Goal: Transaction & Acquisition: Book appointment/travel/reservation

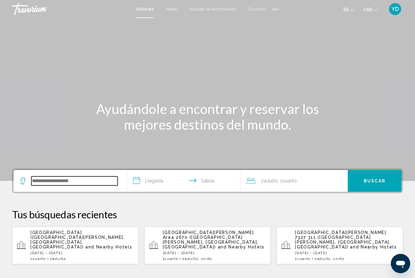
click at [77, 179] on input "Search widget" at bounding box center [74, 180] width 86 height 9
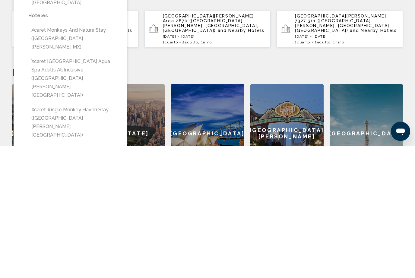
scroll to position [84, 0]
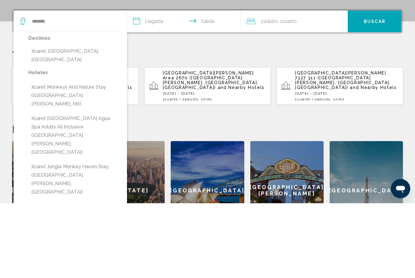
click at [74, 121] on button "Xcaret, [GEOGRAPHIC_DATA], [GEOGRAPHIC_DATA]" at bounding box center [74, 131] width 93 height 20
type input "**********"
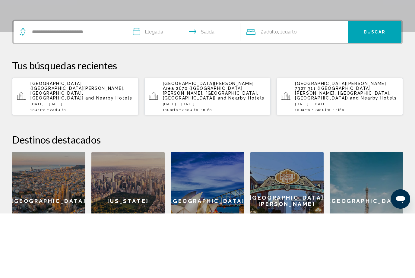
click at [158, 86] on input "**********" at bounding box center [185, 98] width 116 height 24
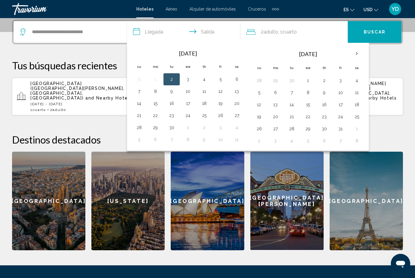
click at [201, 119] on button "25" at bounding box center [204, 115] width 10 height 8
click at [155, 128] on button "29" at bounding box center [155, 127] width 10 height 8
type input "**********"
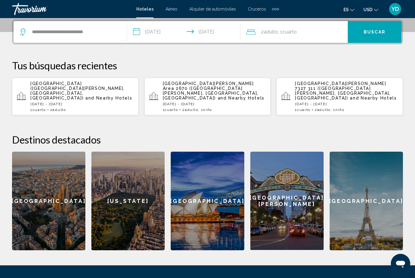
click at [268, 35] on span "Adulto" at bounding box center [271, 32] width 14 height 6
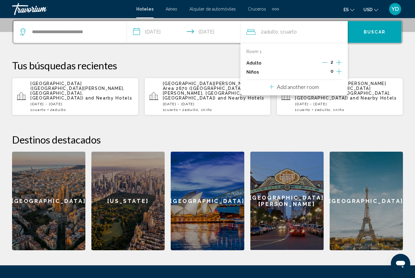
click at [336, 71] on icon "Increment children" at bounding box center [338, 71] width 5 height 7
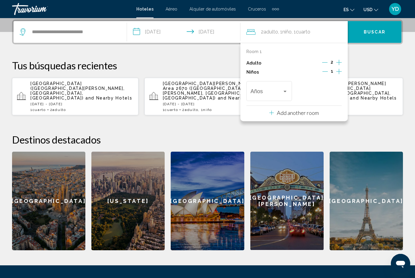
click at [287, 85] on div "Años" at bounding box center [269, 90] width 37 height 21
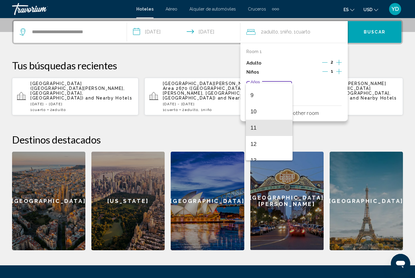
scroll to position [148, 0]
click at [260, 142] on span "12" at bounding box center [269, 139] width 37 height 16
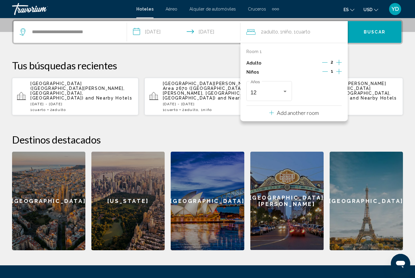
click at [377, 32] on span "Buscar" at bounding box center [375, 32] width 22 height 5
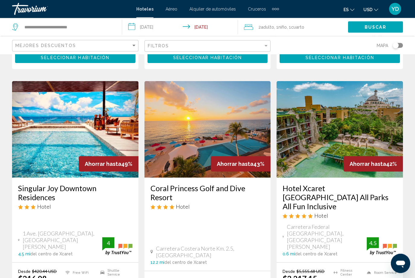
scroll to position [237, 0]
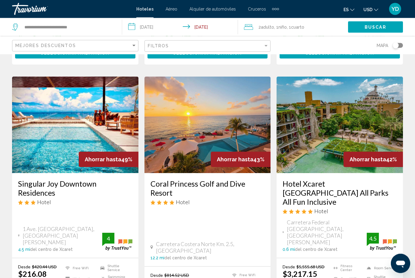
click at [380, 114] on img "Main content" at bounding box center [339, 125] width 126 height 96
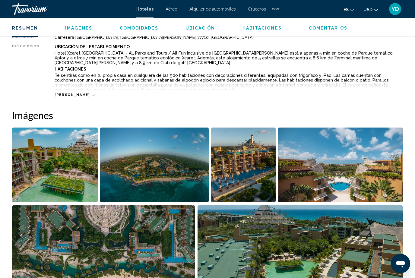
scroll to position [329, 0]
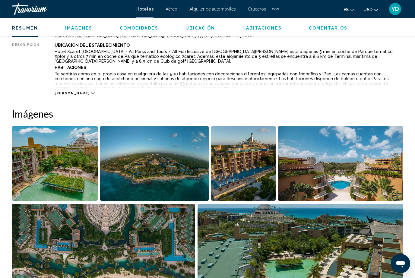
click at [71, 176] on img "Open full-screen image slider" at bounding box center [55, 163] width 86 height 75
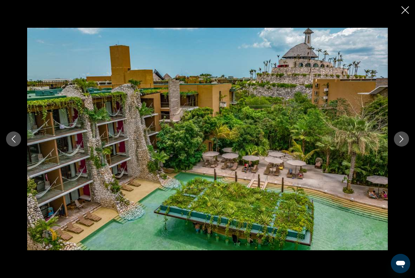
click at [405, 147] on button "Next image" at bounding box center [401, 138] width 15 height 15
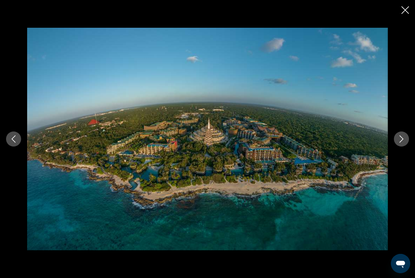
click at [399, 143] on icon "Next image" at bounding box center [401, 138] width 7 height 7
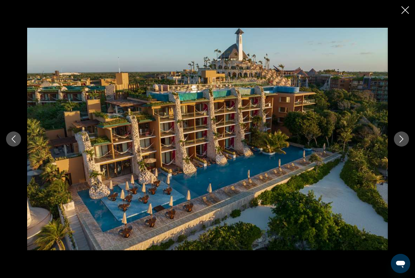
click at [410, 145] on div "Main content" at bounding box center [207, 139] width 415 height 223
click at [404, 143] on icon "Next image" at bounding box center [401, 138] width 7 height 7
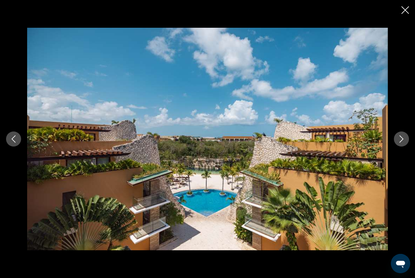
click at [400, 143] on icon "Next image" at bounding box center [401, 138] width 7 height 7
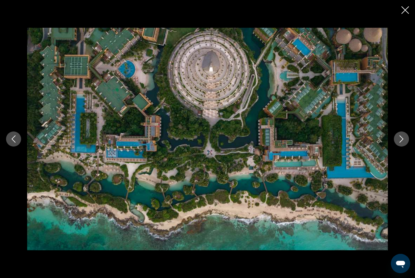
click at [401, 143] on icon "Next image" at bounding box center [401, 138] width 7 height 7
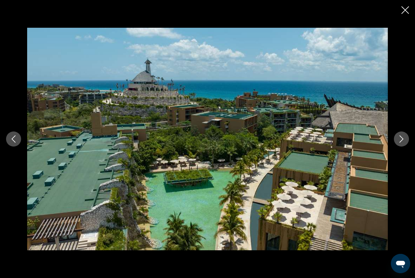
click at [402, 143] on icon "Next image" at bounding box center [401, 138] width 7 height 7
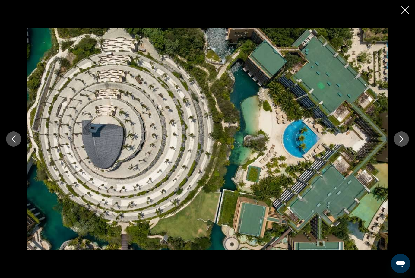
click at [400, 143] on icon "Next image" at bounding box center [401, 138] width 4 height 7
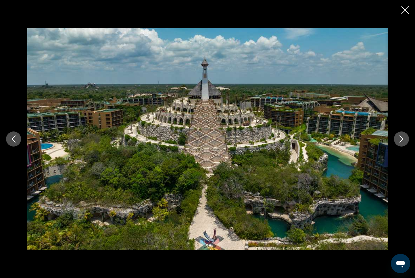
click at [400, 143] on icon "Next image" at bounding box center [401, 138] width 4 height 7
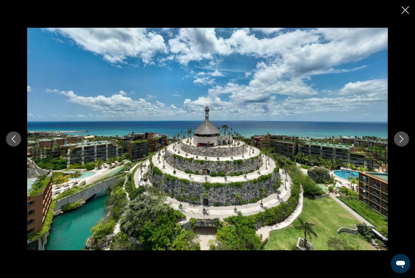
click at [401, 147] on button "Next image" at bounding box center [401, 138] width 15 height 15
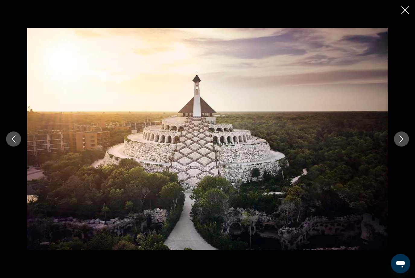
click at [392, 152] on div "Main content" at bounding box center [207, 139] width 415 height 223
click at [394, 158] on div "Main content" at bounding box center [207, 139] width 415 height 223
click at [403, 147] on button "Next image" at bounding box center [401, 138] width 15 height 15
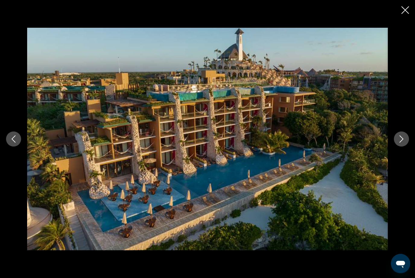
click at [402, 147] on button "Next image" at bounding box center [401, 138] width 15 height 15
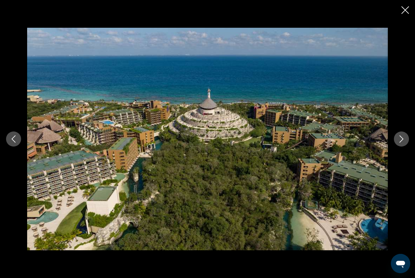
click at [400, 147] on button "Next image" at bounding box center [401, 138] width 15 height 15
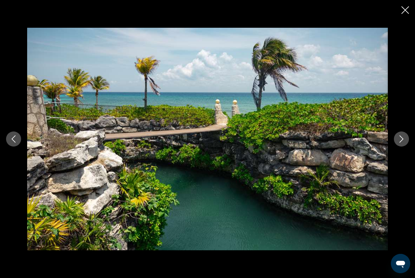
click at [400, 147] on button "Next image" at bounding box center [401, 138] width 15 height 15
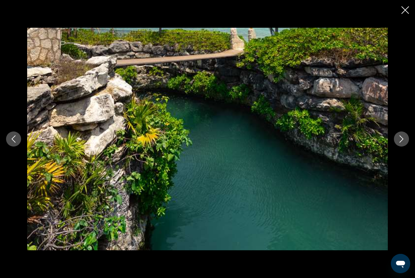
click at [400, 147] on button "Next image" at bounding box center [401, 138] width 15 height 15
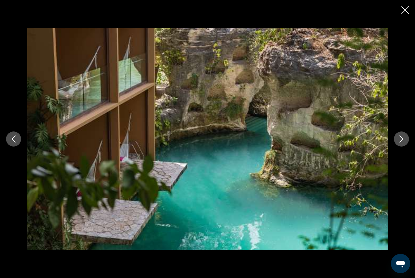
click at [402, 143] on icon "Next image" at bounding box center [401, 138] width 7 height 7
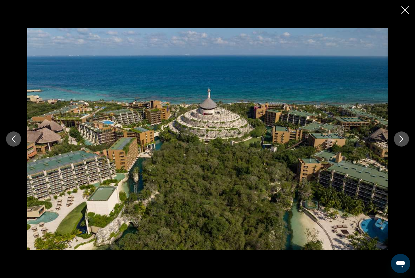
click at [401, 143] on icon "Next image" at bounding box center [401, 138] width 7 height 7
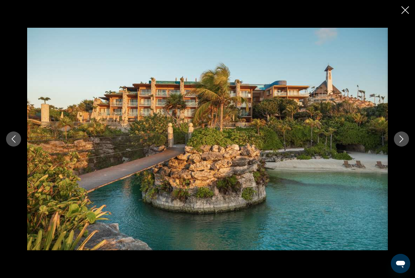
click at [401, 147] on button "Next image" at bounding box center [401, 138] width 15 height 15
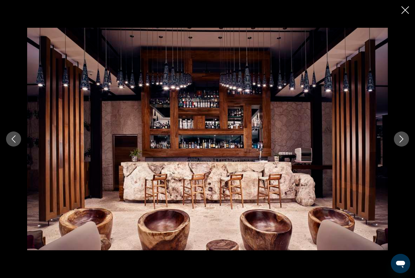
click at [401, 147] on button "Next image" at bounding box center [401, 138] width 15 height 15
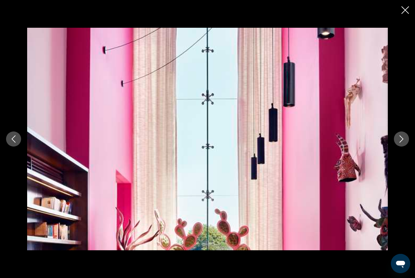
click at [401, 143] on icon "Next image" at bounding box center [401, 138] width 7 height 7
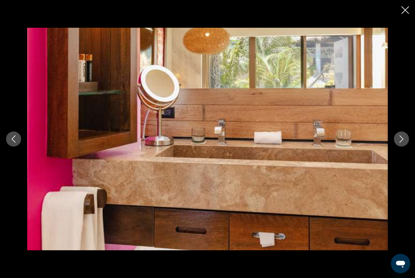
click at [402, 143] on icon "Next image" at bounding box center [401, 138] width 7 height 7
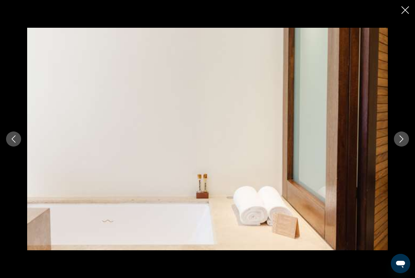
click at [402, 147] on button "Next image" at bounding box center [401, 138] width 15 height 15
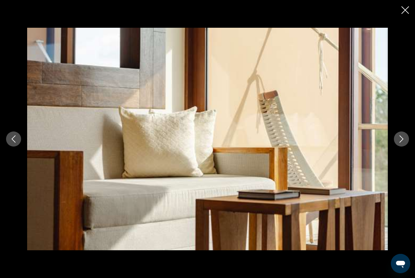
click at [401, 147] on button "Next image" at bounding box center [401, 138] width 15 height 15
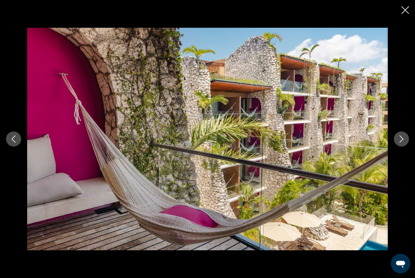
click at [401, 147] on button "Next image" at bounding box center [401, 138] width 15 height 15
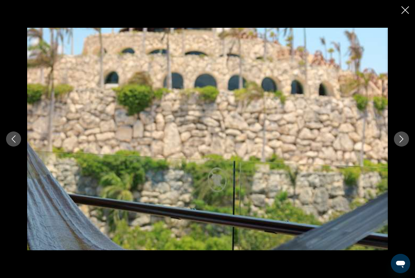
click at [401, 147] on button "Next image" at bounding box center [401, 138] width 15 height 15
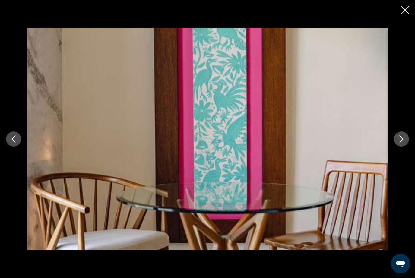
click at [401, 147] on button "Next image" at bounding box center [401, 138] width 15 height 15
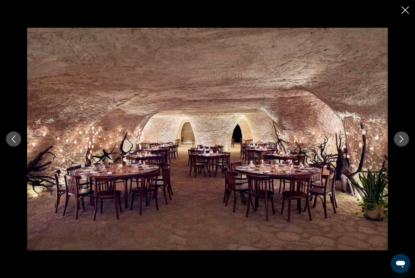
click at [401, 147] on button "Next image" at bounding box center [401, 138] width 15 height 15
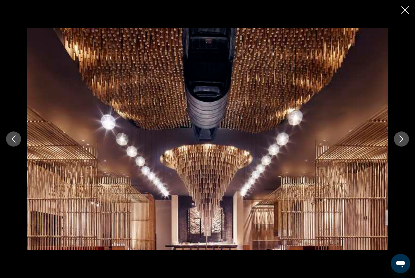
click at [401, 147] on button "Next image" at bounding box center [401, 138] width 15 height 15
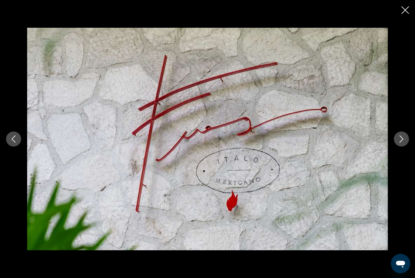
click at [401, 147] on button "Next image" at bounding box center [401, 138] width 15 height 15
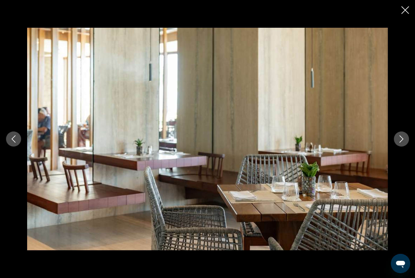
click at [401, 147] on button "Next image" at bounding box center [401, 138] width 15 height 15
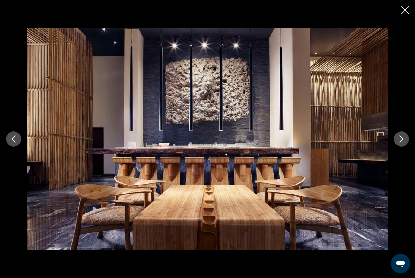
click at [401, 147] on button "Next image" at bounding box center [401, 138] width 15 height 15
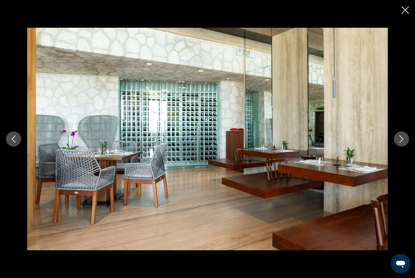
click at [406, 11] on icon "Close slideshow" at bounding box center [405, 10] width 8 height 8
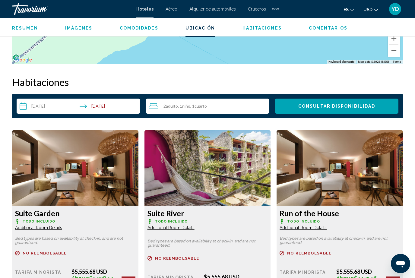
scroll to position [830, 0]
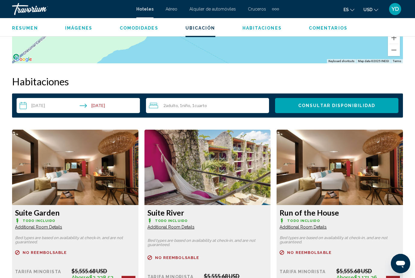
click at [47, 106] on input "**********" at bounding box center [80, 106] width 126 height 17
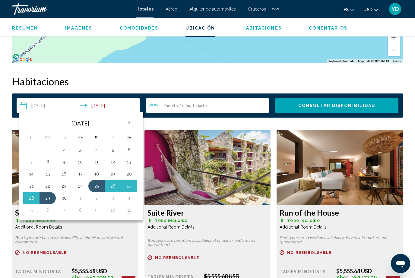
click at [127, 122] on th "Next month" at bounding box center [129, 122] width 16 height 13
click at [94, 189] on button "23" at bounding box center [97, 186] width 10 height 8
click at [50, 195] on button "27" at bounding box center [48, 198] width 10 height 8
type input "**********"
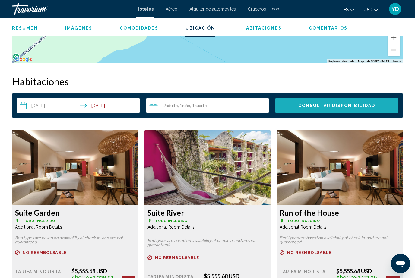
click at [380, 110] on button "Consultar disponibilidad" at bounding box center [336, 105] width 123 height 15
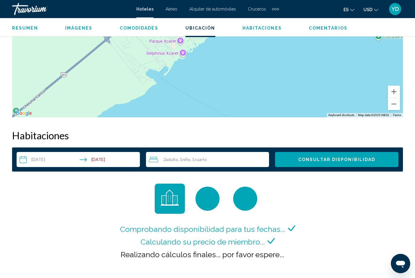
scroll to position [775, 0]
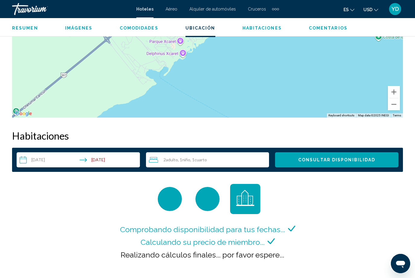
click at [351, 164] on button "Consultar disponibilidad" at bounding box center [336, 159] width 123 height 15
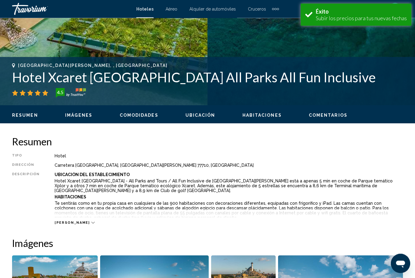
scroll to position [151, 0]
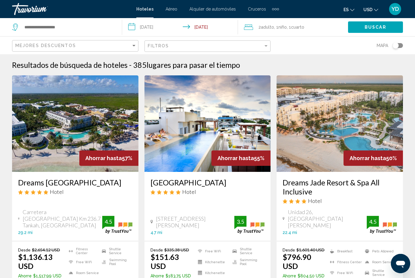
click at [166, 29] on input "**********" at bounding box center [181, 28] width 118 height 20
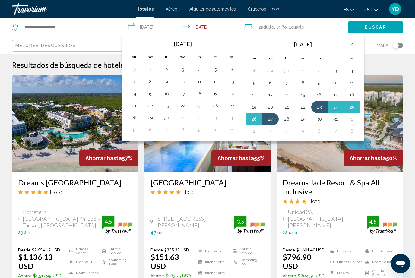
click at [351, 43] on th "Next month" at bounding box center [352, 43] width 16 height 13
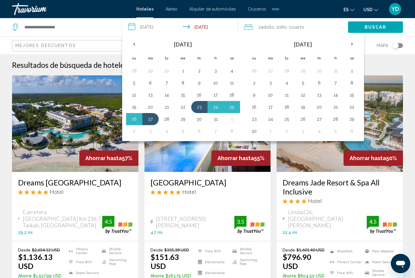
click at [314, 86] on td "6" at bounding box center [319, 83] width 16 height 12
click at [287, 96] on button "11" at bounding box center [287, 95] width 10 height 8
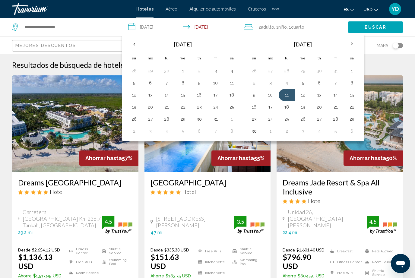
click at [320, 83] on button "6" at bounding box center [319, 83] width 10 height 8
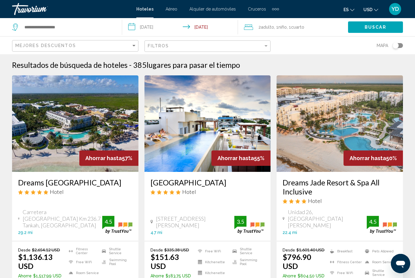
click at [206, 31] on input "**********" at bounding box center [181, 28] width 118 height 20
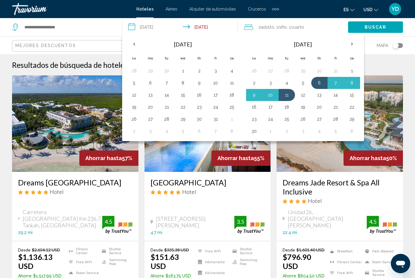
click at [271, 96] on button "10" at bounding box center [271, 95] width 10 height 8
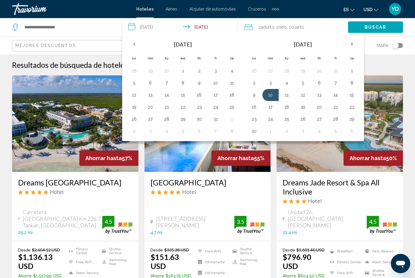
click at [320, 84] on button "6" at bounding box center [319, 83] width 10 height 8
type input "**********"
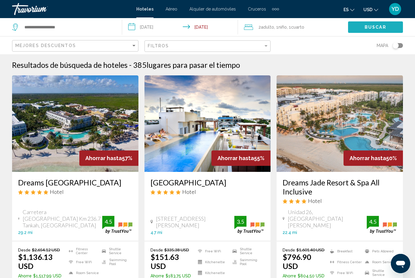
click at [388, 32] on button "Buscar" at bounding box center [375, 26] width 55 height 11
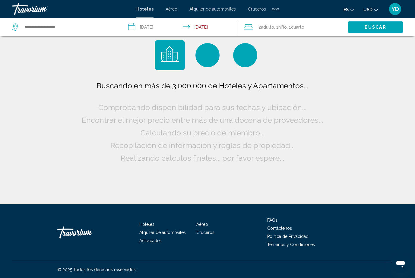
click at [7, 257] on div "Hoteles Aéreo Alquiler de automóviles Cruceros Actividades FAQs Contáctenos Pol…" at bounding box center [207, 241] width 415 height 74
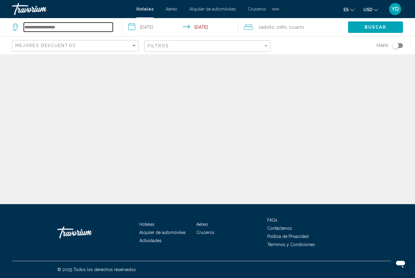
click at [71, 30] on input "Search widget" at bounding box center [68, 27] width 89 height 9
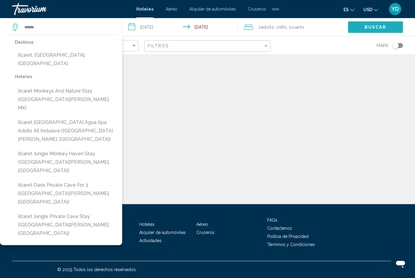
click at [381, 30] on span "Buscar" at bounding box center [376, 27] width 22 height 5
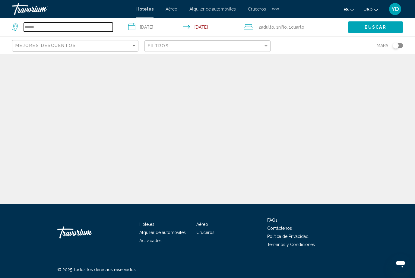
click at [58, 29] on input "******" at bounding box center [68, 27] width 89 height 9
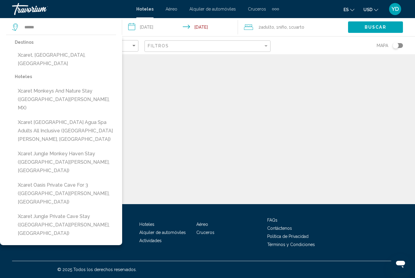
click at [65, 55] on button "Xcaret, [GEOGRAPHIC_DATA], [GEOGRAPHIC_DATA]" at bounding box center [65, 59] width 101 height 20
type input "**********"
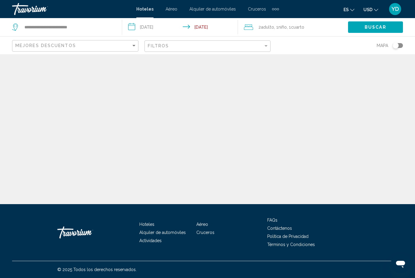
click at [375, 28] on span "Buscar" at bounding box center [376, 27] width 22 height 5
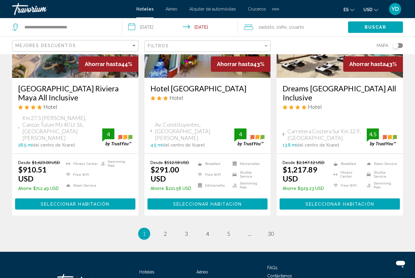
scroll to position [807, 0]
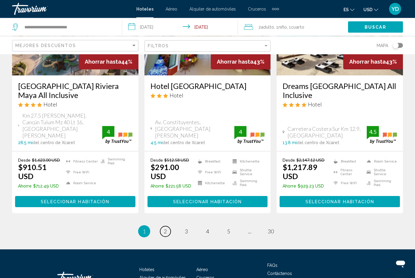
click at [169, 226] on link "page 2" at bounding box center [165, 231] width 11 height 11
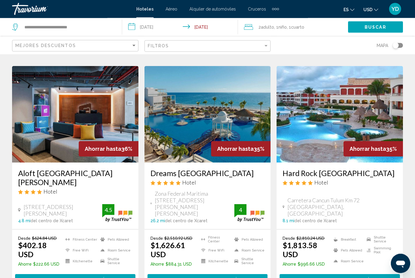
scroll to position [788, 0]
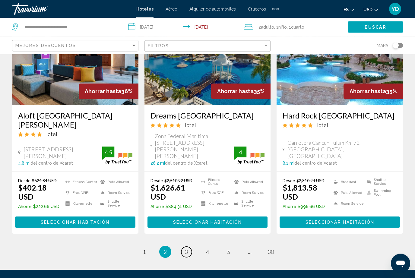
click at [186, 247] on link "page 3" at bounding box center [186, 252] width 11 height 11
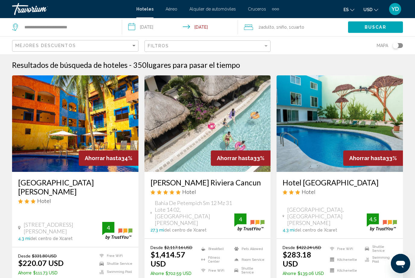
click at [153, 31] on input "**********" at bounding box center [181, 28] width 118 height 20
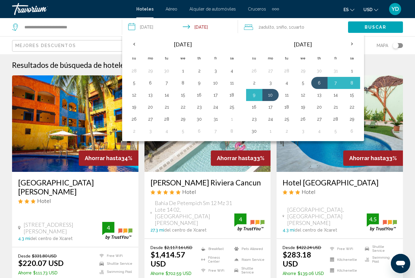
click at [320, 109] on button "20" at bounding box center [319, 107] width 10 height 8
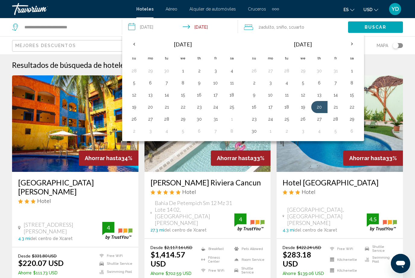
click at [288, 119] on button "25" at bounding box center [287, 119] width 10 height 8
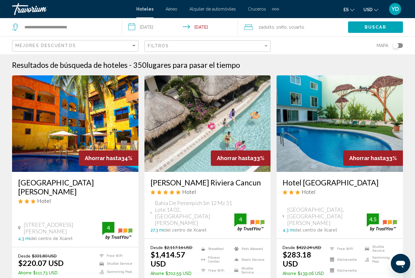
click at [379, 30] on span "Buscar" at bounding box center [376, 27] width 22 height 5
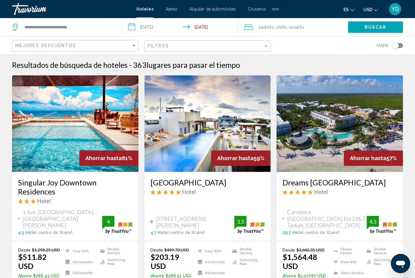
click at [152, 31] on input "**********" at bounding box center [181, 28] width 118 height 20
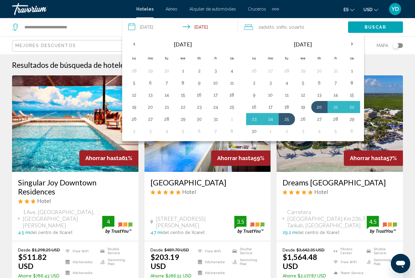
click at [131, 43] on th "Previous month" at bounding box center [134, 43] width 16 height 13
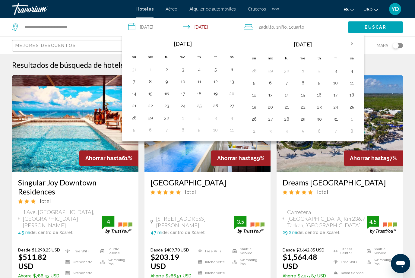
click at [217, 109] on button "26" at bounding box center [216, 106] width 10 height 8
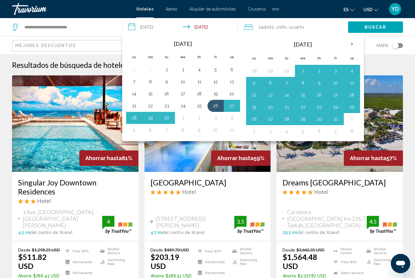
click at [167, 120] on button "30" at bounding box center [167, 118] width 10 height 8
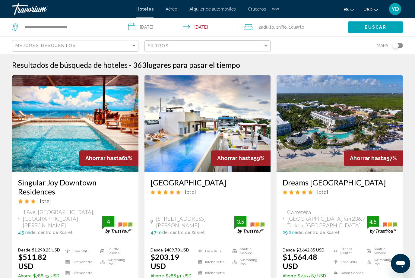
click at [215, 30] on input "**********" at bounding box center [181, 28] width 118 height 20
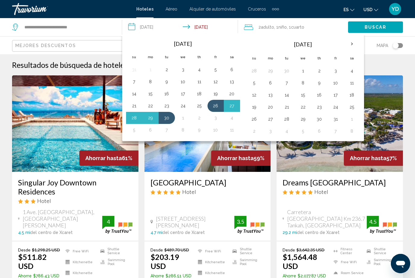
click at [148, 120] on button "29" at bounding box center [151, 118] width 10 height 8
click at [213, 110] on button "26" at bounding box center [216, 106] width 10 height 8
type input "**********"
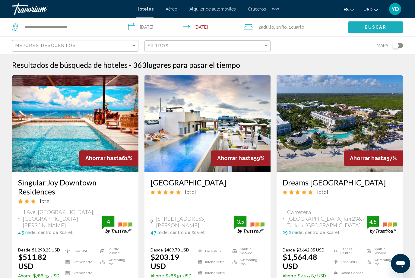
click at [385, 30] on span "Buscar" at bounding box center [376, 27] width 22 height 5
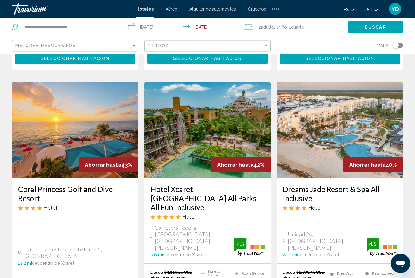
scroll to position [233, 0]
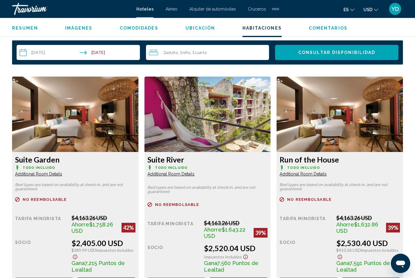
scroll to position [879, 0]
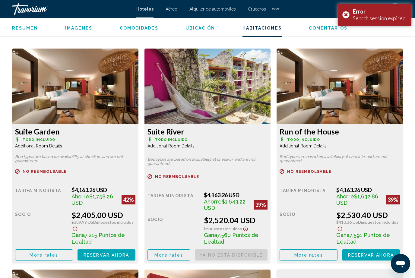
scroll to position [912, 0]
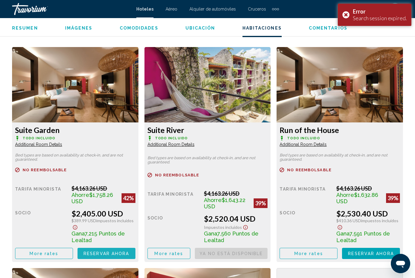
click at [117, 251] on span "Reservar ahora" at bounding box center [107, 253] width 46 height 5
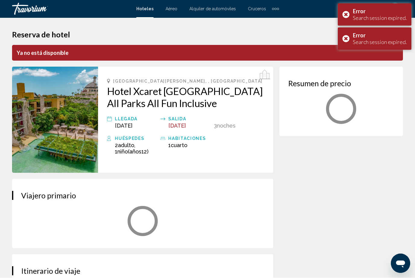
scroll to position [0, 0]
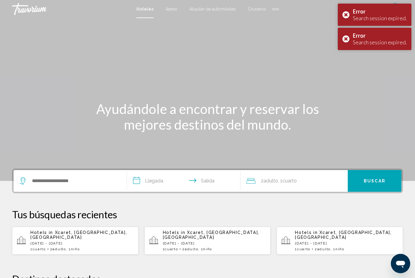
click at [84, 241] on p "[DATE] - [DATE]" at bounding box center [81, 243] width 103 height 4
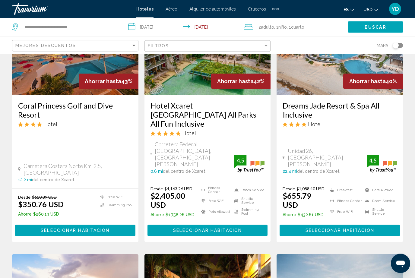
scroll to position [317, 0]
click at [233, 228] on span "Seleccionar habitación" at bounding box center [207, 230] width 69 height 5
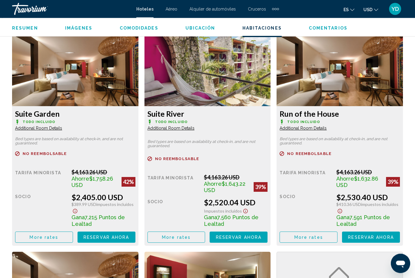
scroll to position [930, 0]
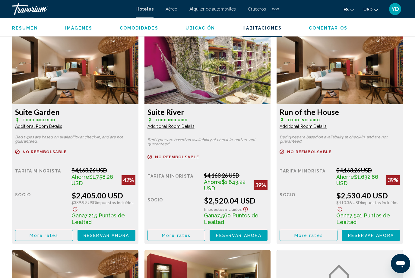
click at [129, 237] on span "Reservar ahora" at bounding box center [107, 235] width 46 height 5
